Goal: Browse casually: Explore the website without a specific task or goal

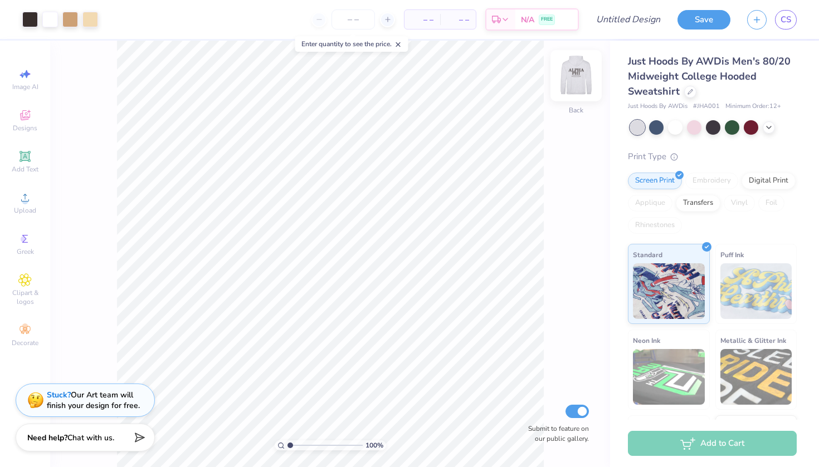
click at [581, 81] on img at bounding box center [576, 75] width 45 height 45
click at [576, 83] on img at bounding box center [576, 75] width 45 height 45
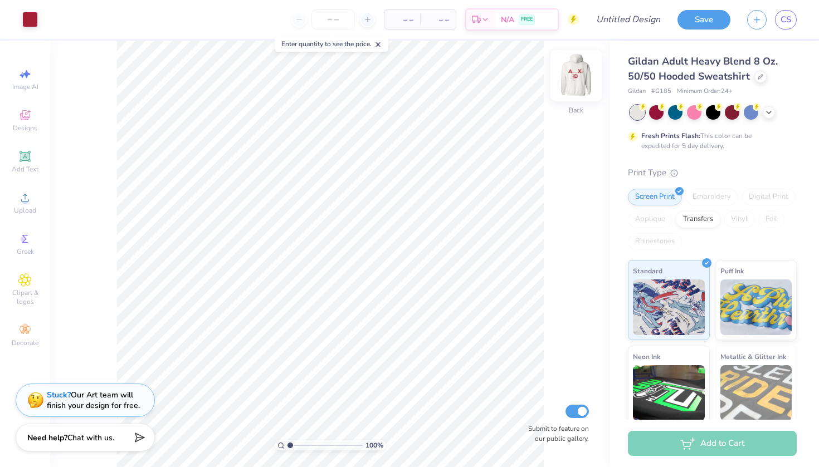
click at [572, 84] on img at bounding box center [576, 75] width 45 height 45
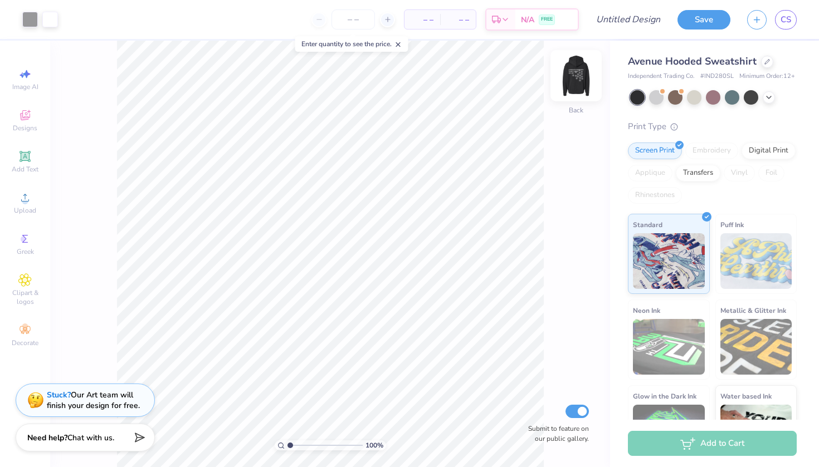
click at [573, 83] on img at bounding box center [576, 75] width 45 height 45
